Goal: Find specific page/section

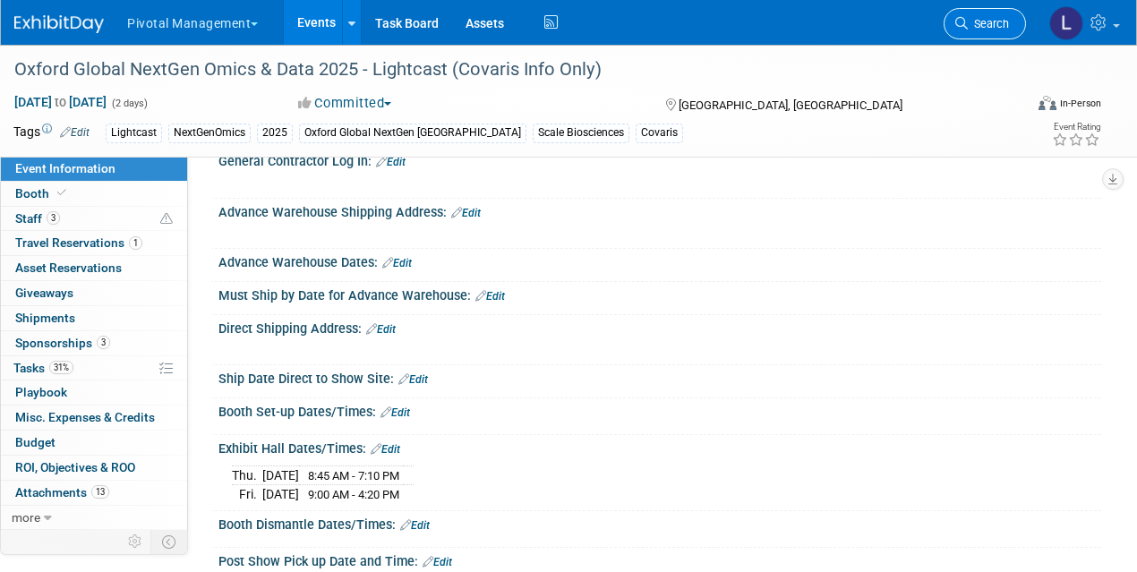
click at [989, 28] on span "Search" at bounding box center [988, 23] width 41 height 13
drag, startPoint x: 961, startPoint y: 24, endPoint x: 870, endPoint y: 101, distance: 119.5
click at [0, 0] on div "Recently Viewed Events: Oxford Global NextGen Omics & Data 2025 - Lightcast (Co…" at bounding box center [0, 0] width 0 height 0
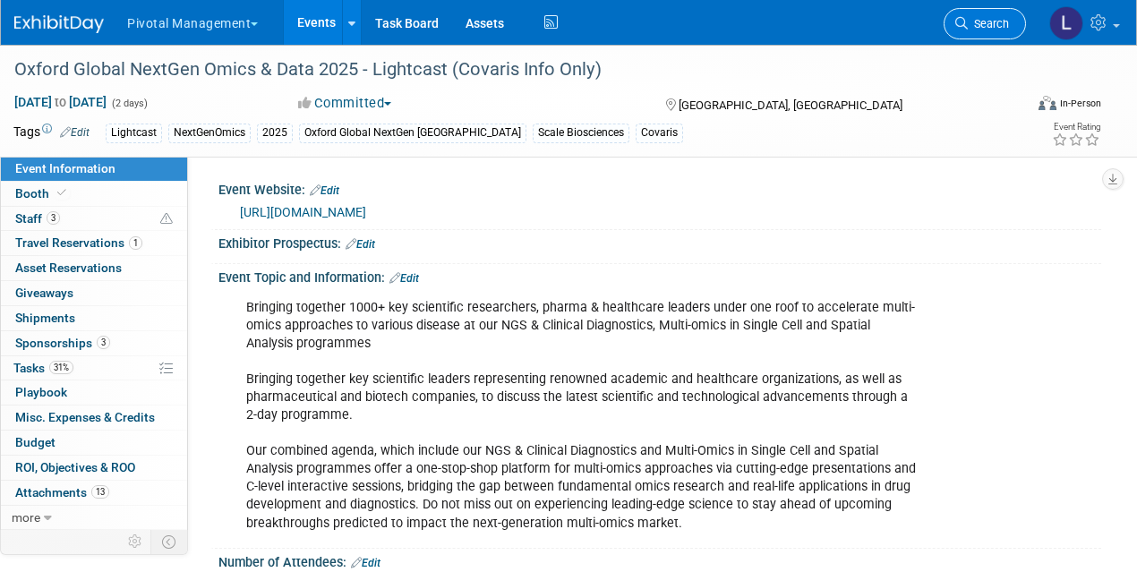
click at [983, 29] on span "Search" at bounding box center [988, 23] width 41 height 13
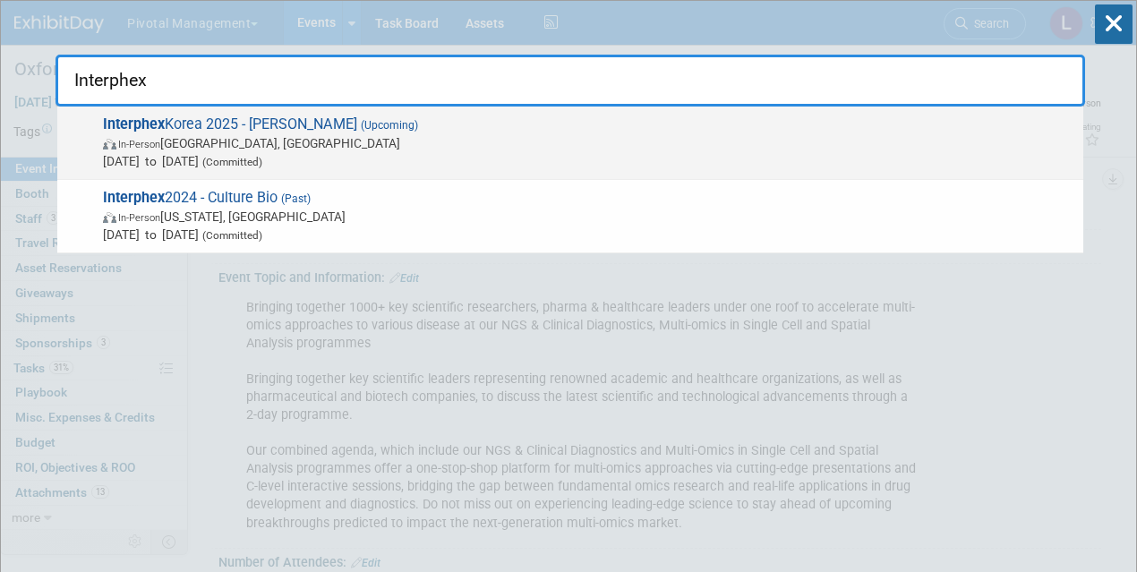
type input "Interphex"
click at [192, 138] on span "In-Person [GEOGRAPHIC_DATA], [GEOGRAPHIC_DATA]" at bounding box center [589, 143] width 972 height 18
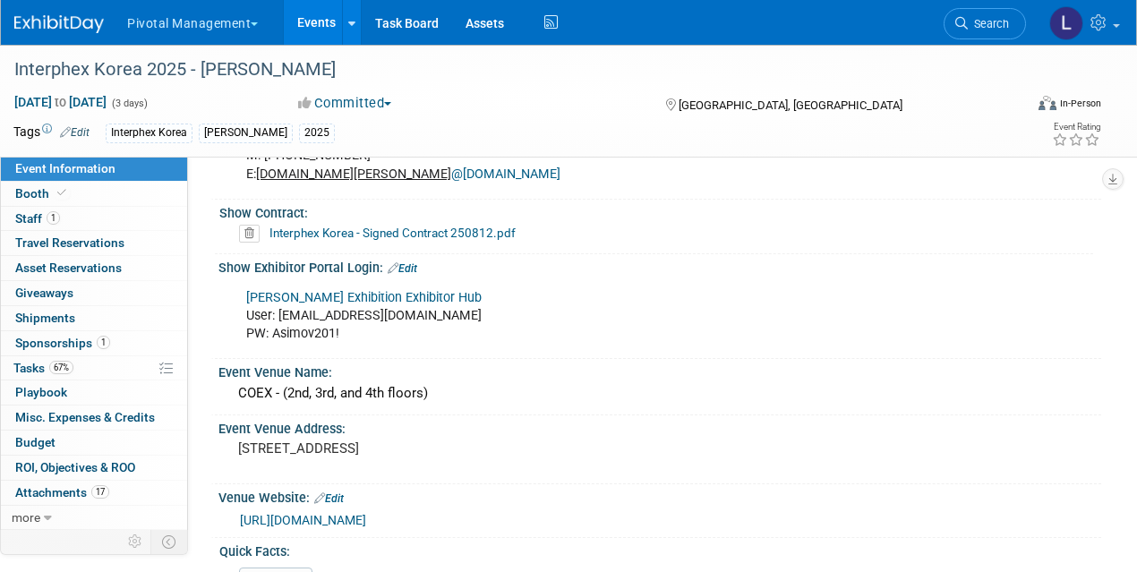
scroll to position [1137, 0]
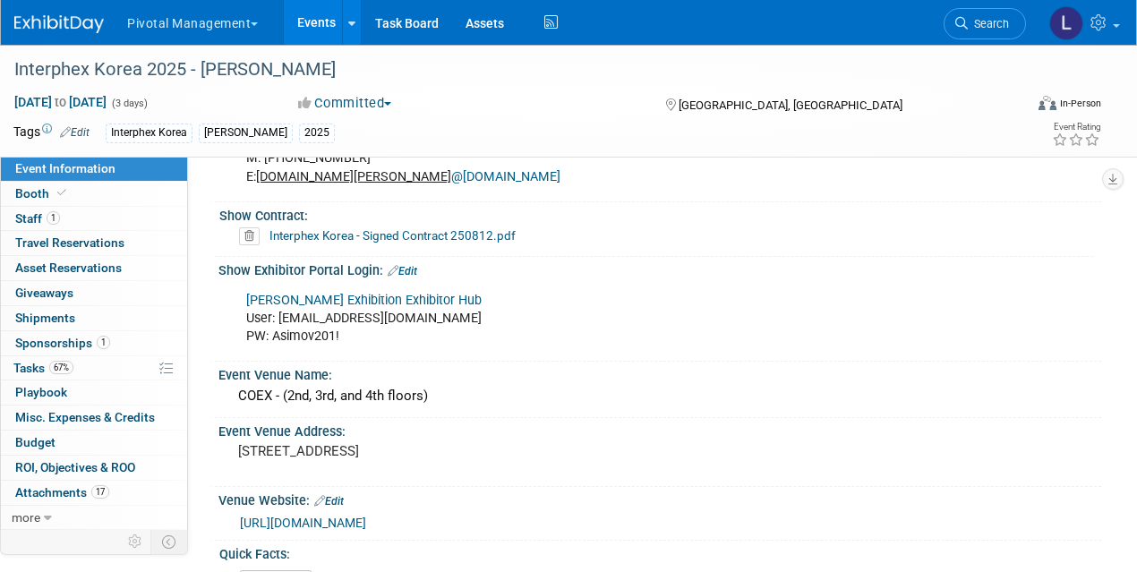
drag, startPoint x: 1139, startPoint y: 40, endPoint x: 1145, endPoint y: 262, distance: 222.2
click at [39, 342] on span "Sponsorships 1" at bounding box center [62, 343] width 95 height 14
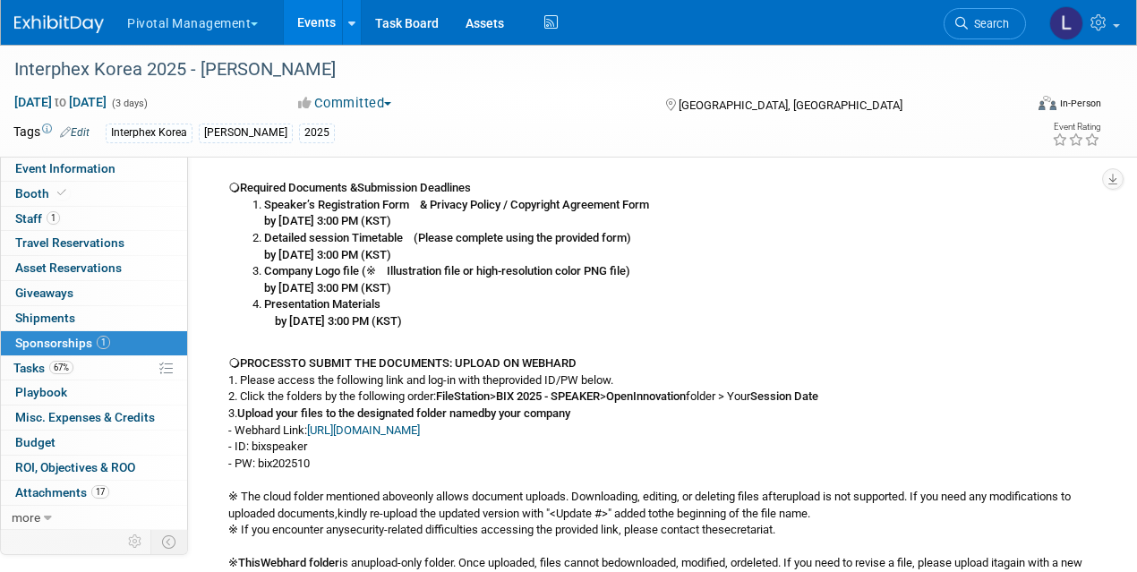
scroll to position [628, 0]
